Goal: Task Accomplishment & Management: Use online tool/utility

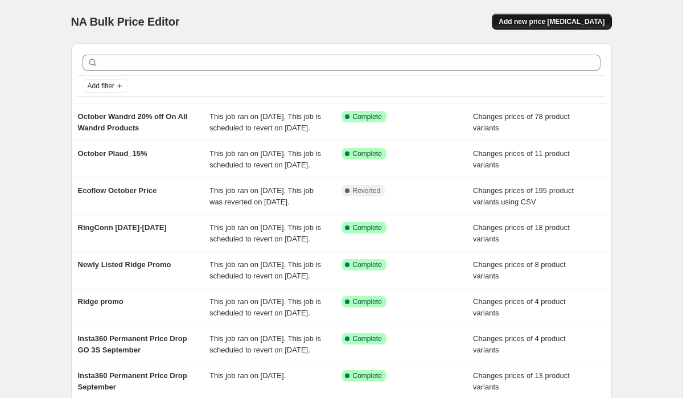
click at [574, 19] on span "Add new price [MEDICAL_DATA]" at bounding box center [552, 21] width 106 height 9
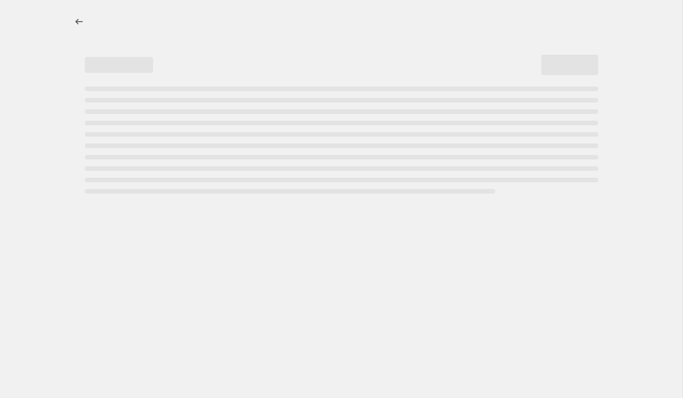
select select "percentage"
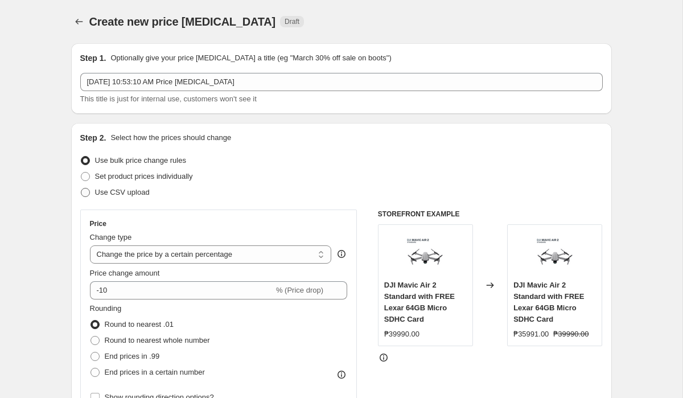
click at [89, 190] on span at bounding box center [85, 192] width 9 height 9
click at [81, 188] on input "Use CSV upload" at bounding box center [81, 188] width 1 height 1
radio input "true"
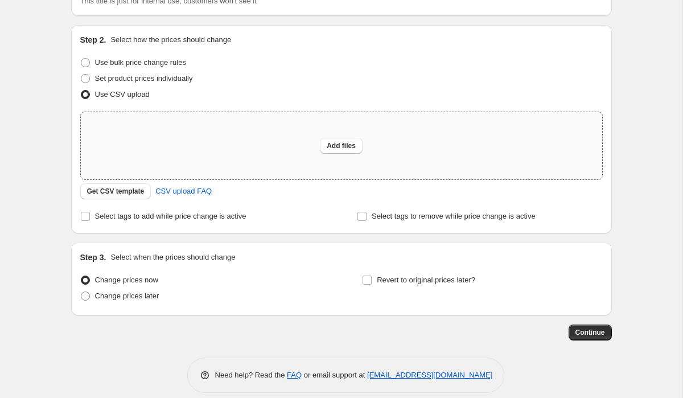
scroll to position [110, 0]
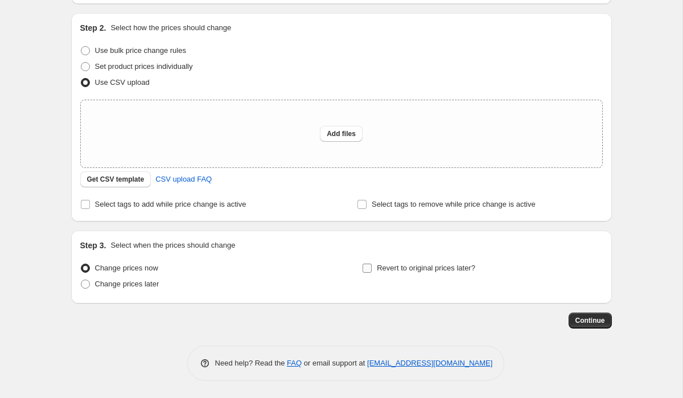
click at [403, 269] on span "Revert to original prices later?" at bounding box center [426, 268] width 99 height 9
click at [372, 269] on input "Revert to original prices later?" at bounding box center [367, 268] width 9 height 9
checkbox input "true"
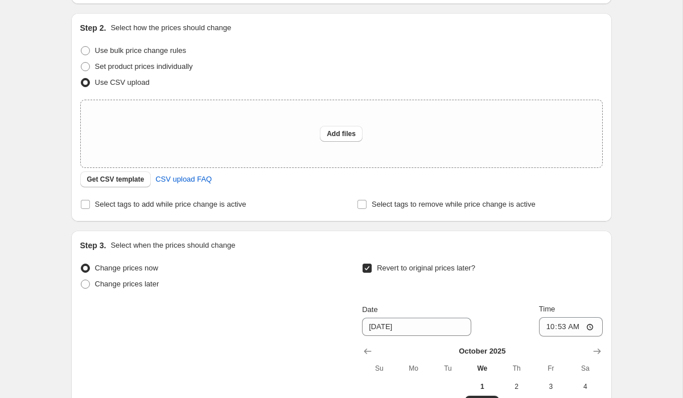
scroll to position [305, 0]
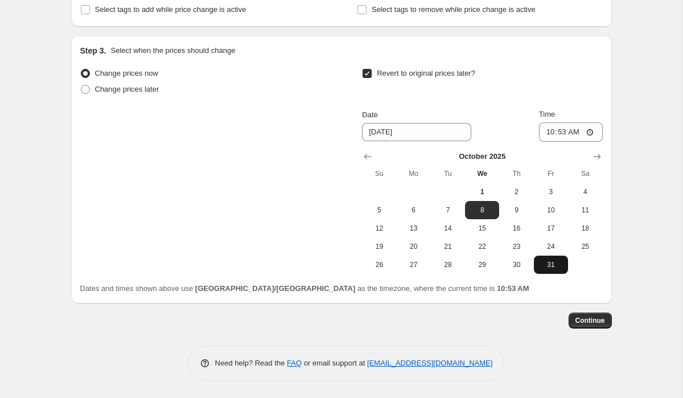
click at [551, 268] on span "31" at bounding box center [551, 264] width 25 height 9
type input "[DATE]"
click at [546, 134] on input "10:53" at bounding box center [571, 131] width 64 height 19
type input "23:59"
click at [605, 72] on div "Step 3. Select when the prices should change Change prices now Change prices la…" at bounding box center [341, 170] width 541 height 268
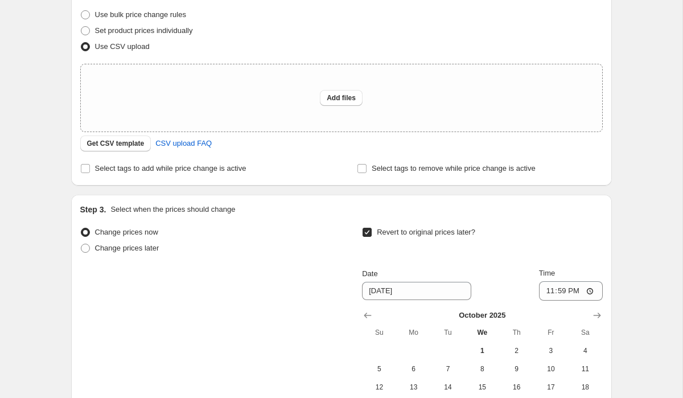
scroll to position [0, 0]
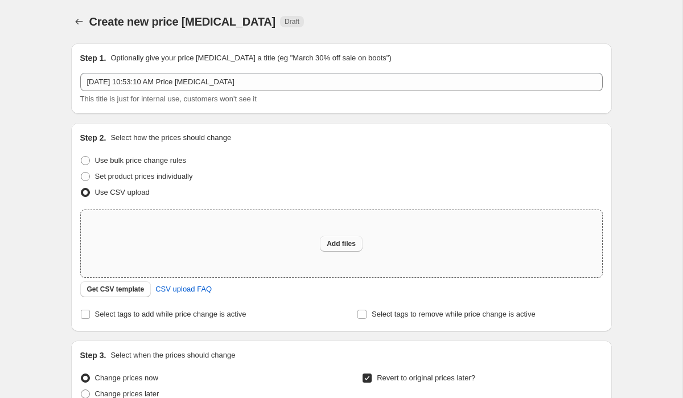
click at [337, 243] on span "Add files" at bounding box center [341, 243] width 29 height 9
type input "C:\fakepath\Ecoflow Final Bulk Alti..csv"
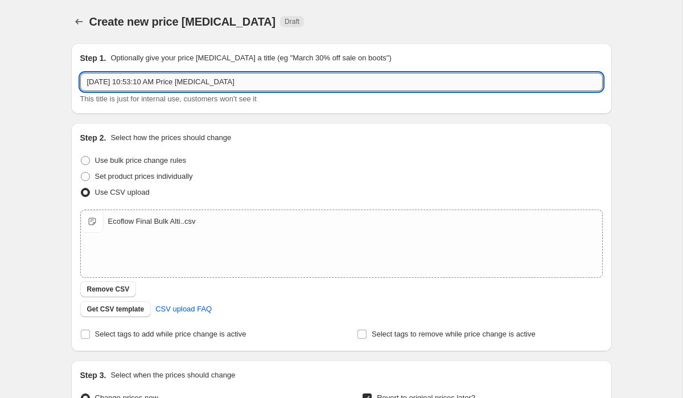
click at [245, 86] on input "[DATE] 10:53:10 AM Price [MEDICAL_DATA]" at bounding box center [341, 82] width 523 height 18
click at [182, 80] on input "EC" at bounding box center [341, 82] width 523 height 18
type input "ECOFLOW OCTOBER PRICE"
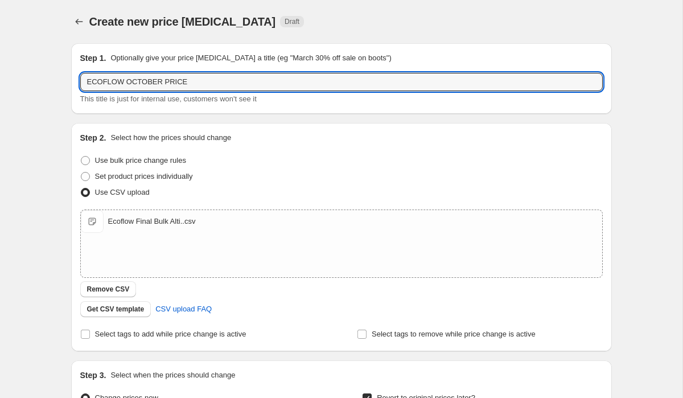
click at [628, 106] on div "Create new price [MEDICAL_DATA]. This page is ready Create new price [MEDICAL_D…" at bounding box center [341, 361] width 683 height 723
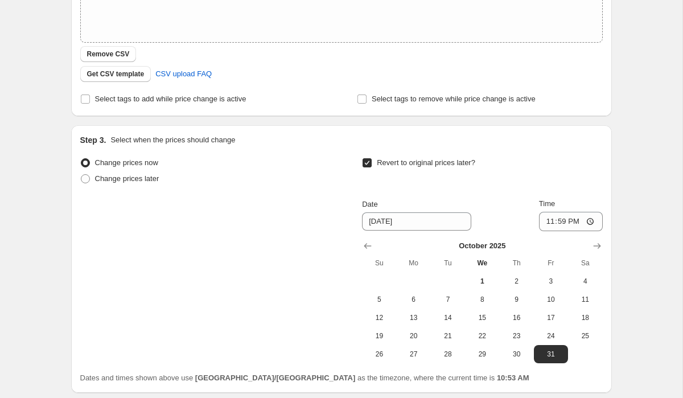
scroll to position [325, 0]
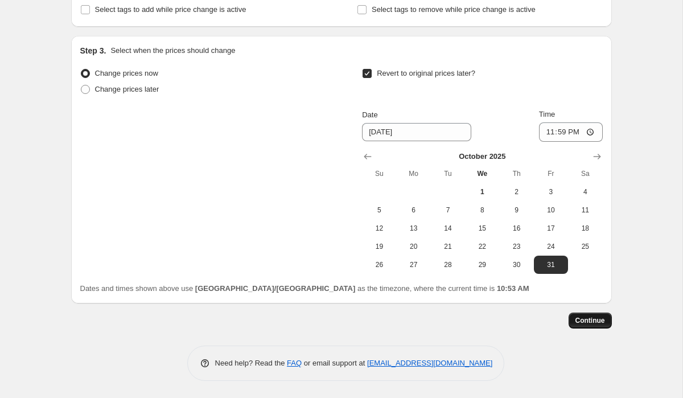
click at [595, 320] on span "Continue" at bounding box center [591, 320] width 30 height 9
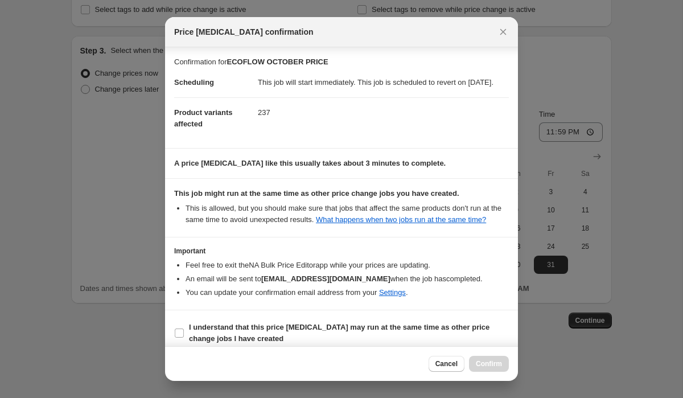
scroll to position [32, 0]
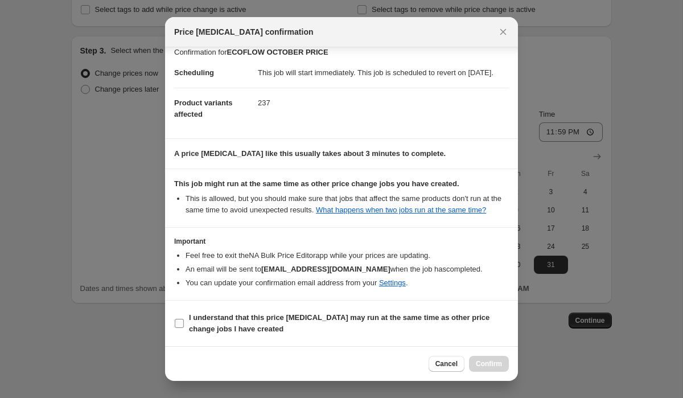
click at [175, 322] on input "I understand that this price [MEDICAL_DATA] may run at the same time as other p…" at bounding box center [179, 323] width 9 height 9
checkbox input "true"
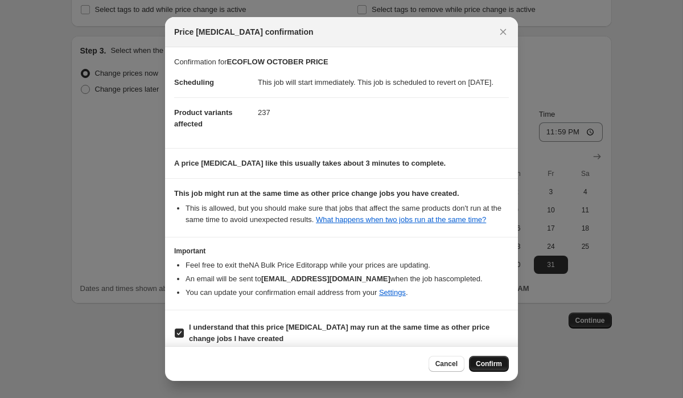
click at [482, 362] on span "Confirm" at bounding box center [489, 363] width 26 height 9
